Goal: Information Seeking & Learning: Learn about a topic

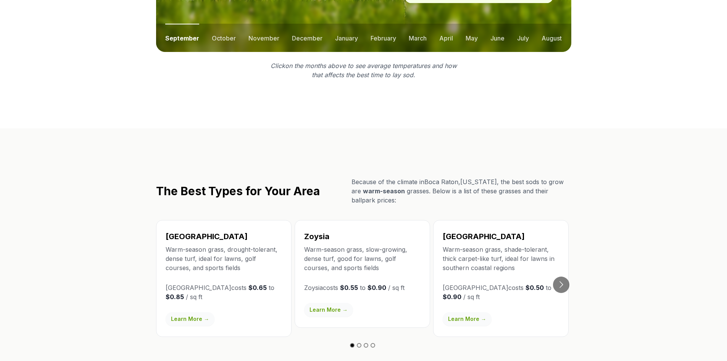
scroll to position [1221, 0]
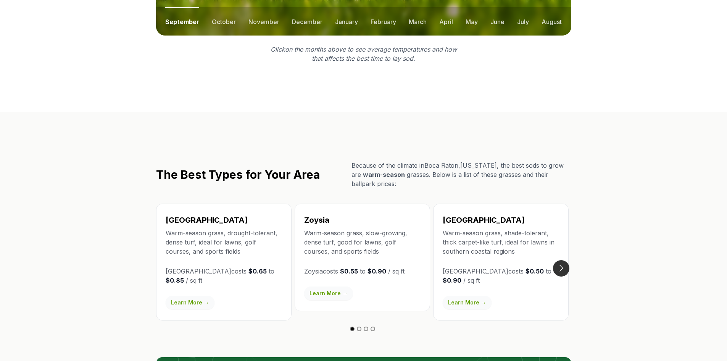
click at [559, 260] on button "Go to next slide" at bounding box center [561, 268] width 16 height 16
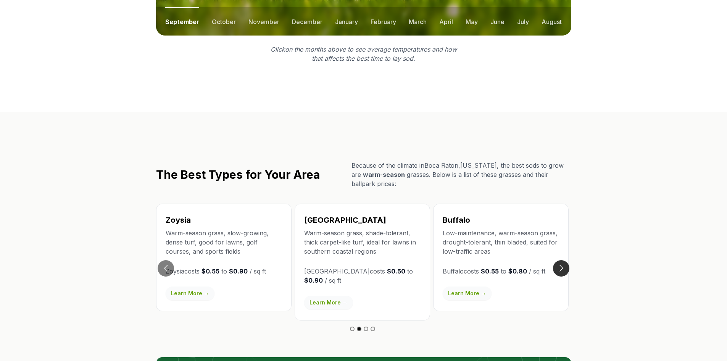
click at [559, 260] on button "Go to next slide" at bounding box center [561, 268] width 16 height 16
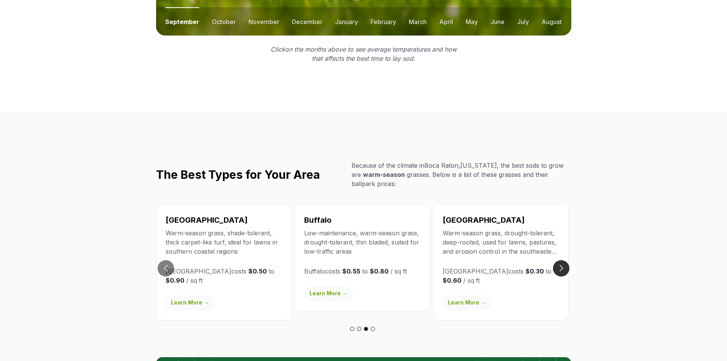
click at [559, 260] on button "Go to next slide" at bounding box center [561, 268] width 16 height 16
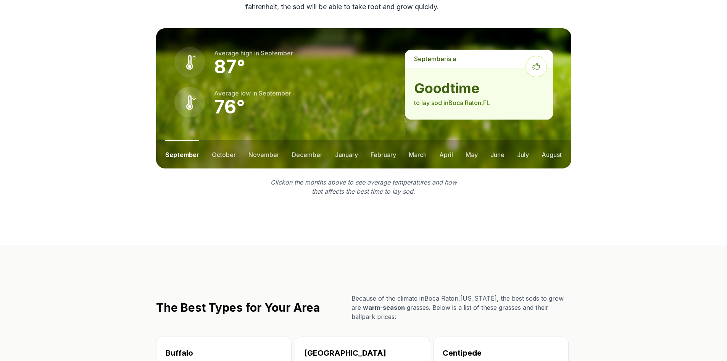
scroll to position [992, 0]
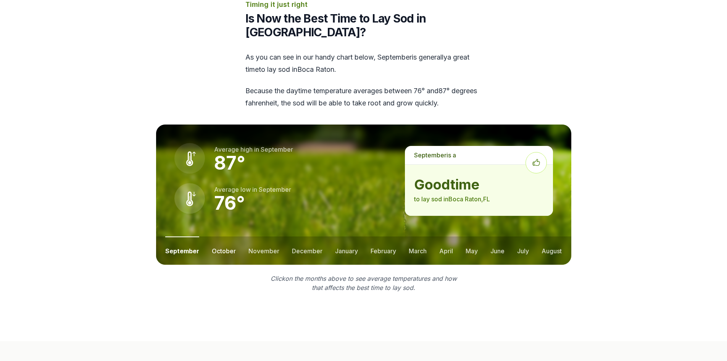
click at [220, 236] on button "october" at bounding box center [224, 250] width 24 height 28
click at [258, 236] on button "november" at bounding box center [263, 250] width 31 height 28
click at [301, 236] on button "december" at bounding box center [306, 250] width 31 height 28
click at [335, 236] on button "january" at bounding box center [346, 250] width 23 height 28
click at [371, 236] on button "february" at bounding box center [384, 250] width 26 height 28
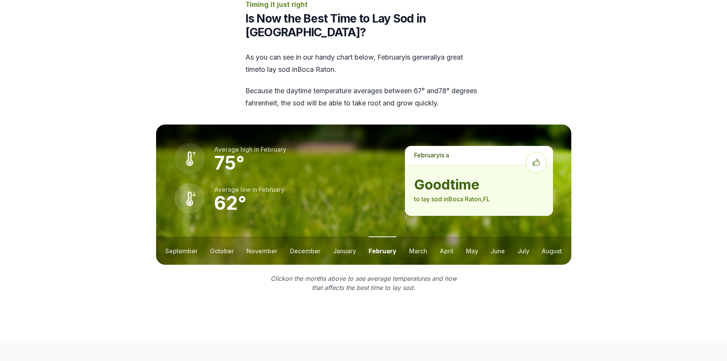
click at [406, 236] on ul "september october november december january february march april may june july …" at bounding box center [363, 250] width 415 height 28
click at [419, 236] on button "march" at bounding box center [418, 250] width 18 height 28
click at [444, 236] on button "april" at bounding box center [447, 250] width 14 height 28
click at [469, 236] on button "may" at bounding box center [471, 250] width 12 height 28
click at [491, 236] on button "june" at bounding box center [497, 250] width 14 height 28
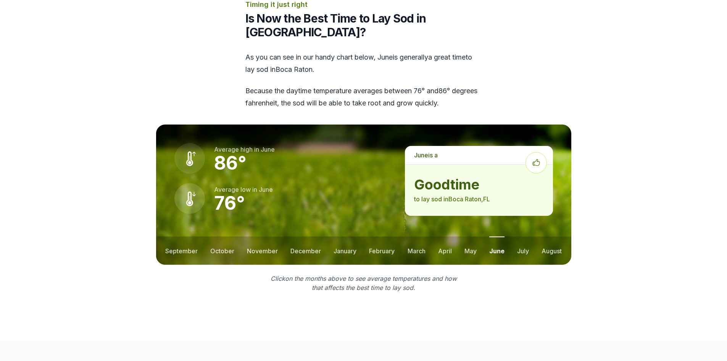
click at [514, 236] on ul "september october november december january february march april may june july …" at bounding box center [363, 250] width 415 height 28
click at [521, 236] on button "july" at bounding box center [523, 250] width 12 height 28
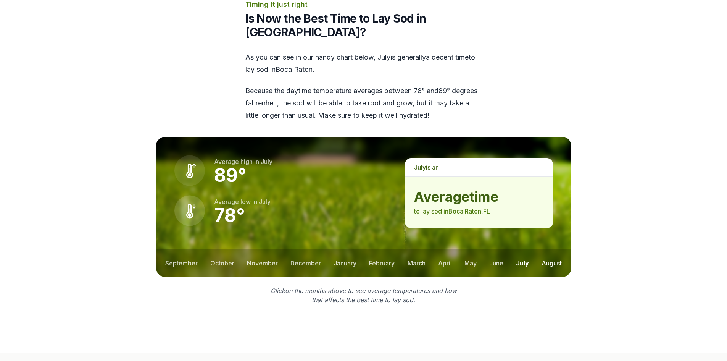
click at [554, 248] on button "august" at bounding box center [552, 262] width 20 height 28
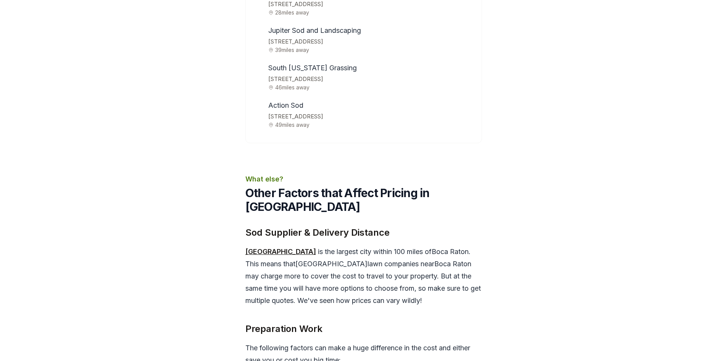
scroll to position [3168, 0]
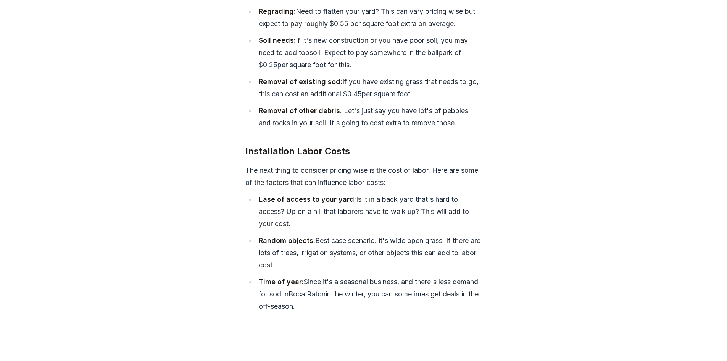
drag, startPoint x: 469, startPoint y: 250, endPoint x: 471, endPoint y: 244, distance: 5.9
